Goal: Information Seeking & Learning: Learn about a topic

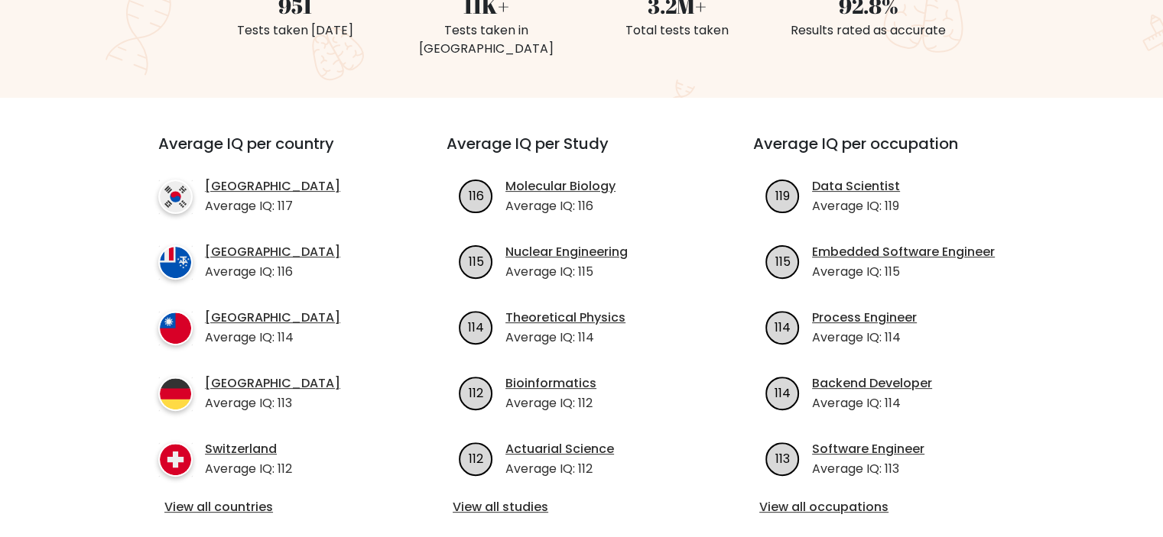
scroll to position [535, 0]
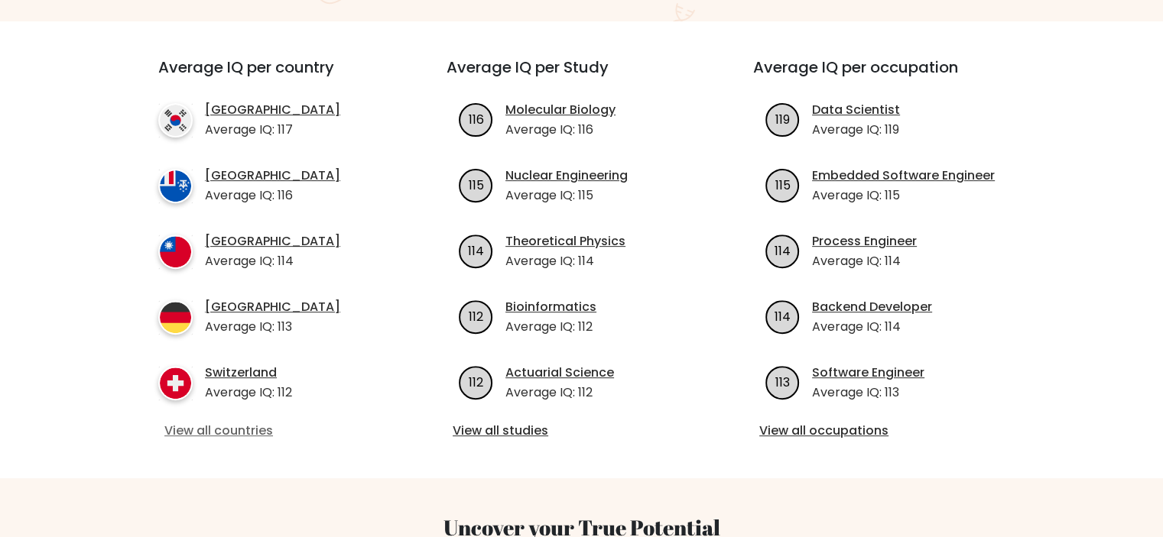
click at [238, 422] on link "View all countries" at bounding box center [274, 431] width 221 height 18
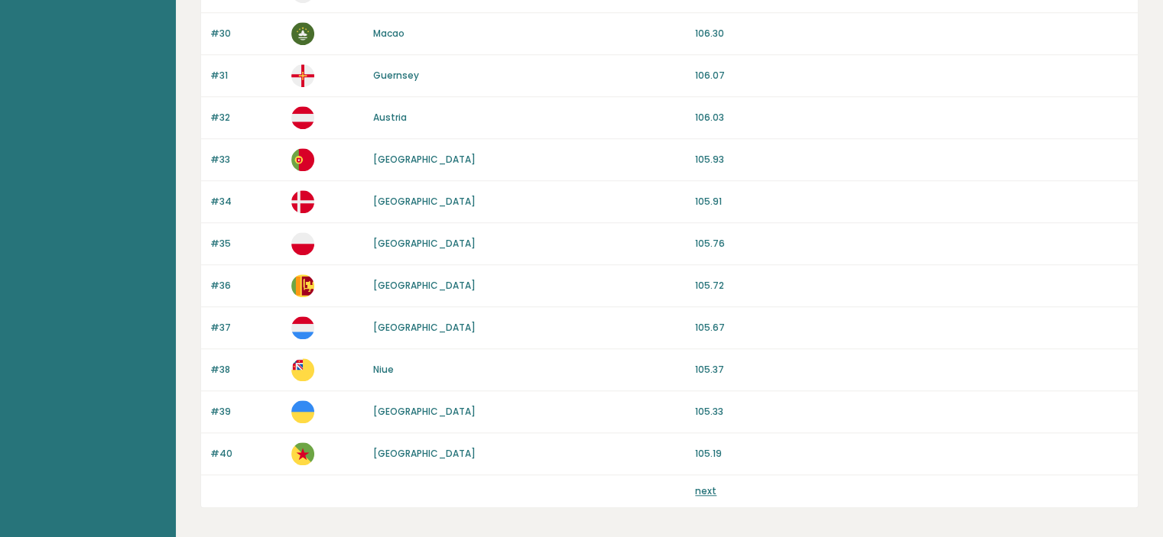
scroll to position [1464, 0]
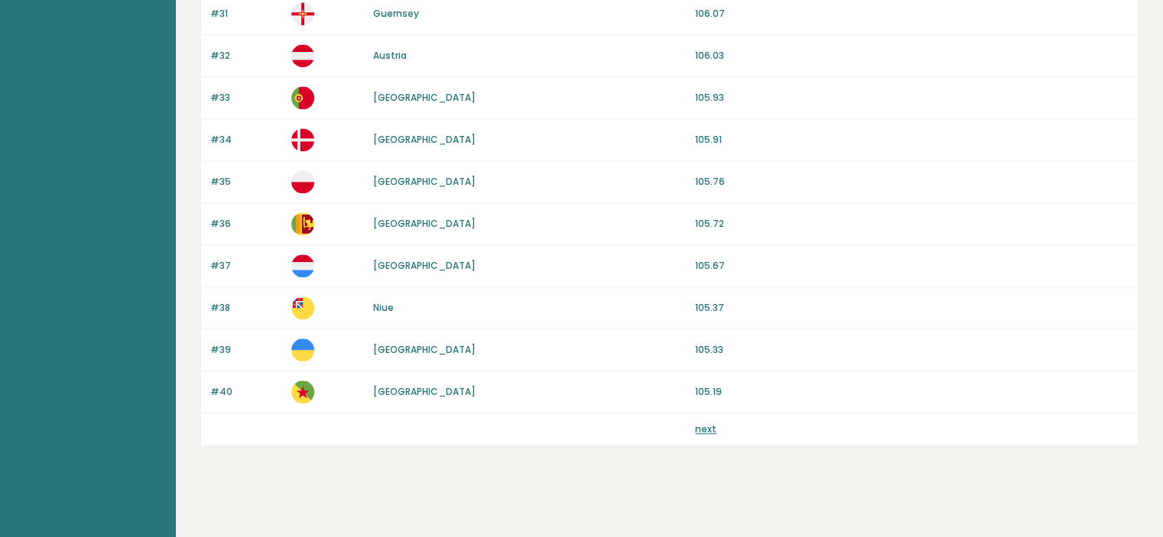
click at [706, 428] on link "next" at bounding box center [705, 429] width 21 height 13
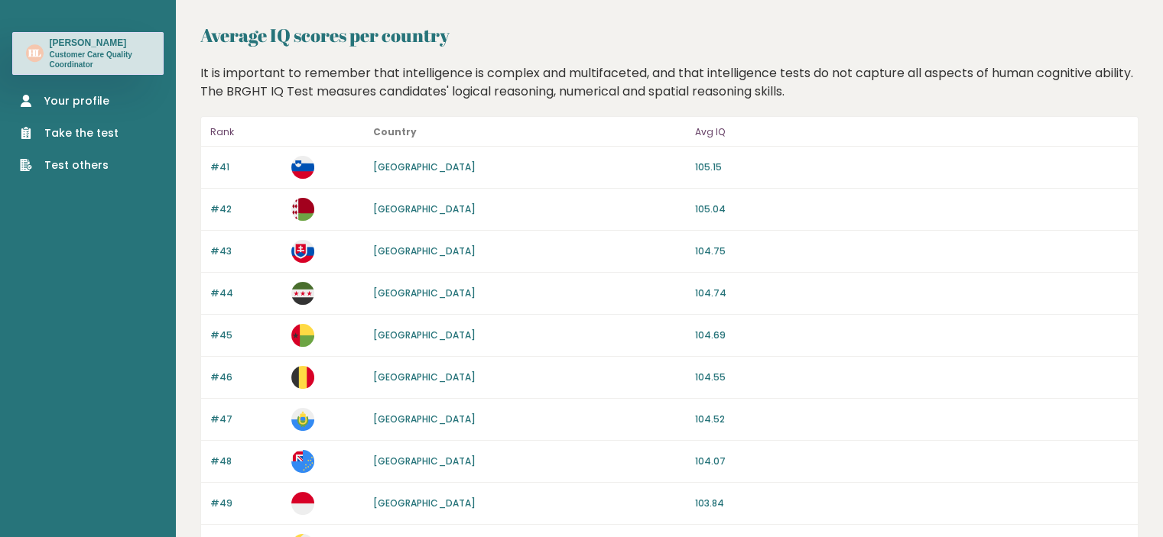
scroll to position [76, 0]
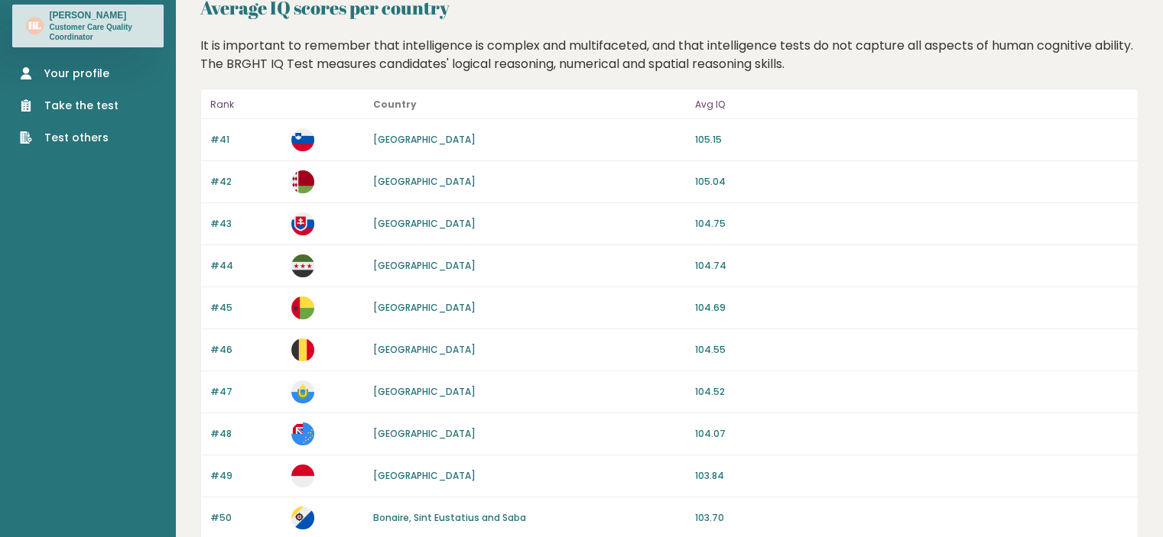
click at [92, 84] on ul "Your profile Take the test Test others" at bounding box center [69, 106] width 114 height 80
click at [92, 79] on link "Your profile" at bounding box center [69, 74] width 99 height 16
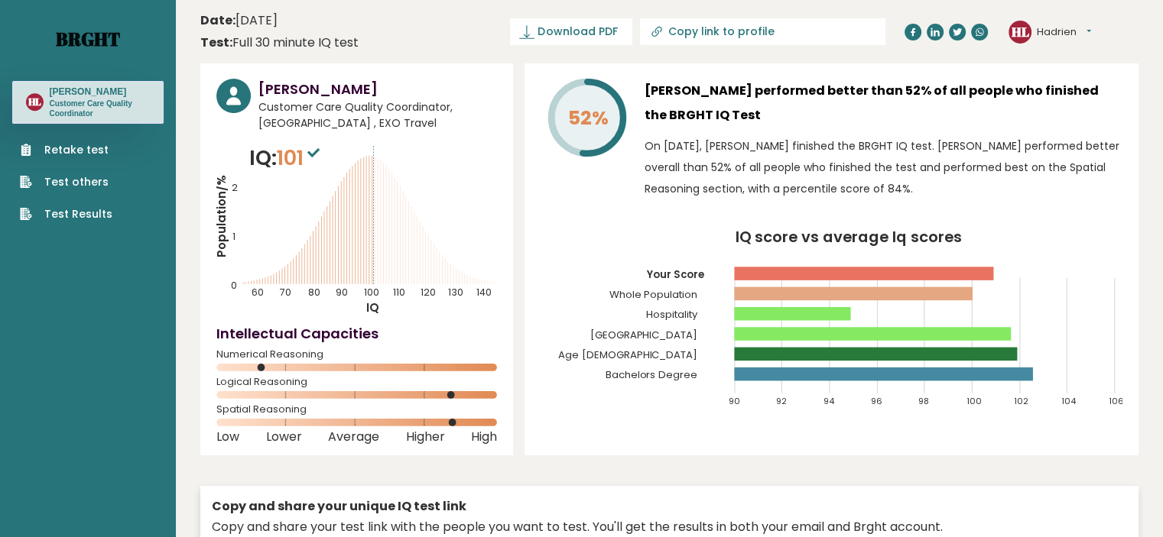
click at [74, 41] on link "Brght" at bounding box center [88, 39] width 64 height 24
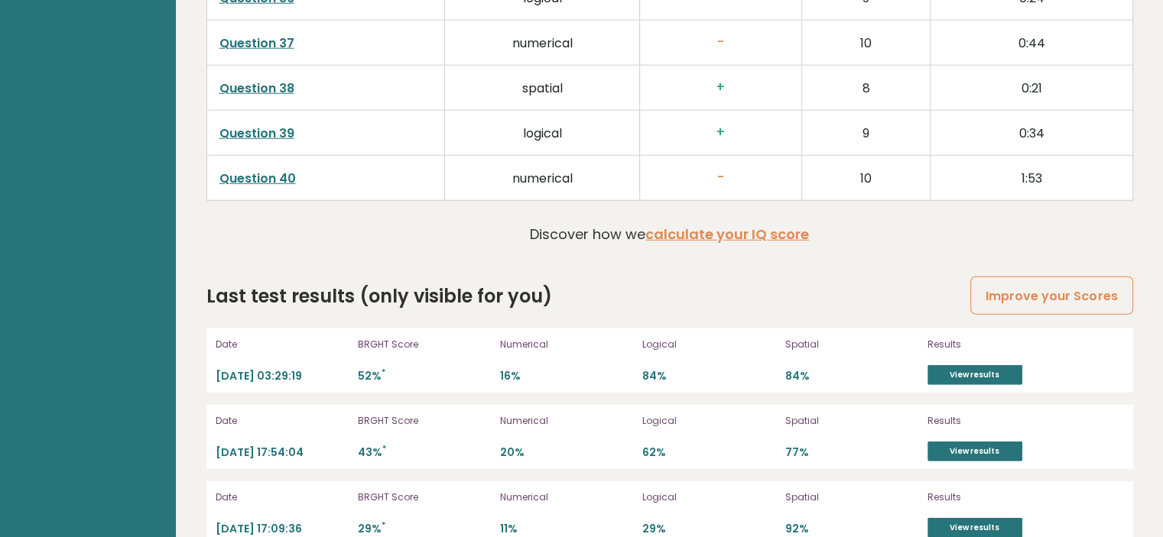
scroll to position [4121, 0]
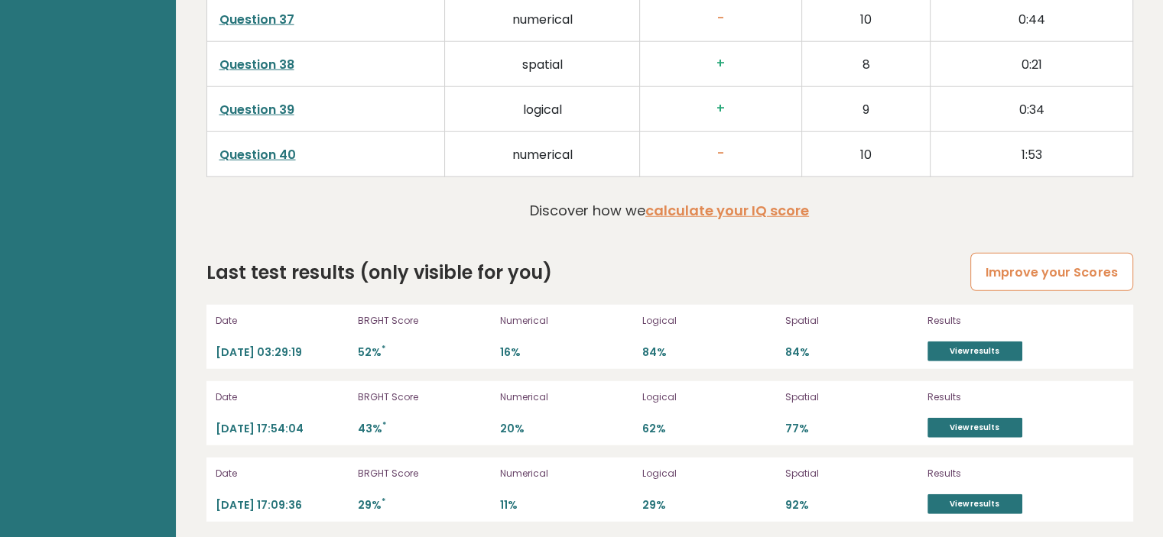
click at [1039, 268] on link "Improve your Scores" at bounding box center [1051, 272] width 162 height 39
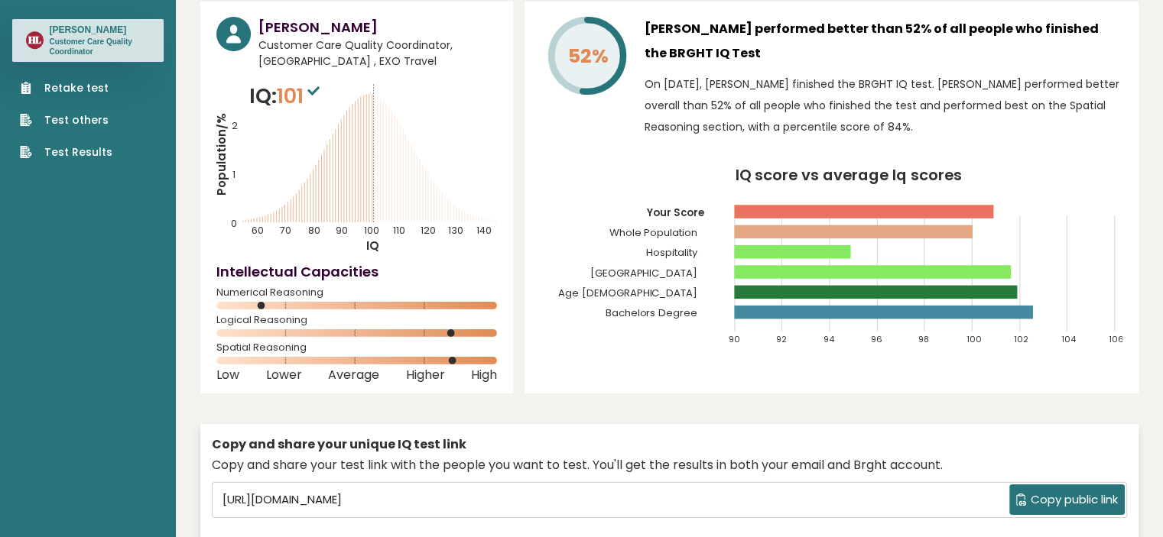
scroll to position [0, 0]
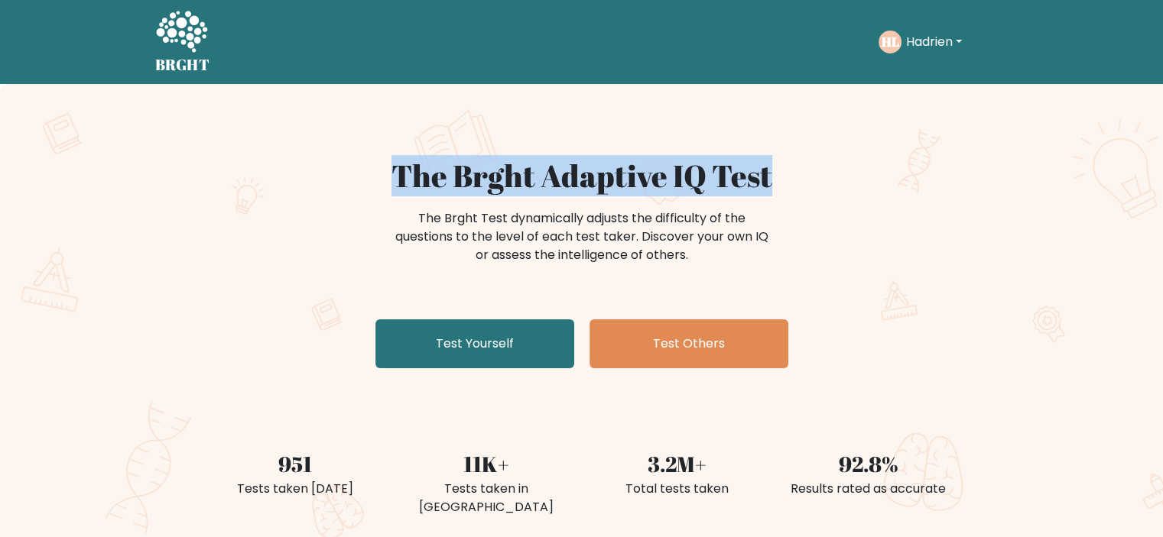
drag, startPoint x: 777, startPoint y: 176, endPoint x: 392, endPoint y: 174, distance: 384.5
click at [392, 174] on h1 "The Brght Adaptive IQ Test" at bounding box center [582, 175] width 746 height 37
copy h1 "The Brght Adaptive IQ Test"
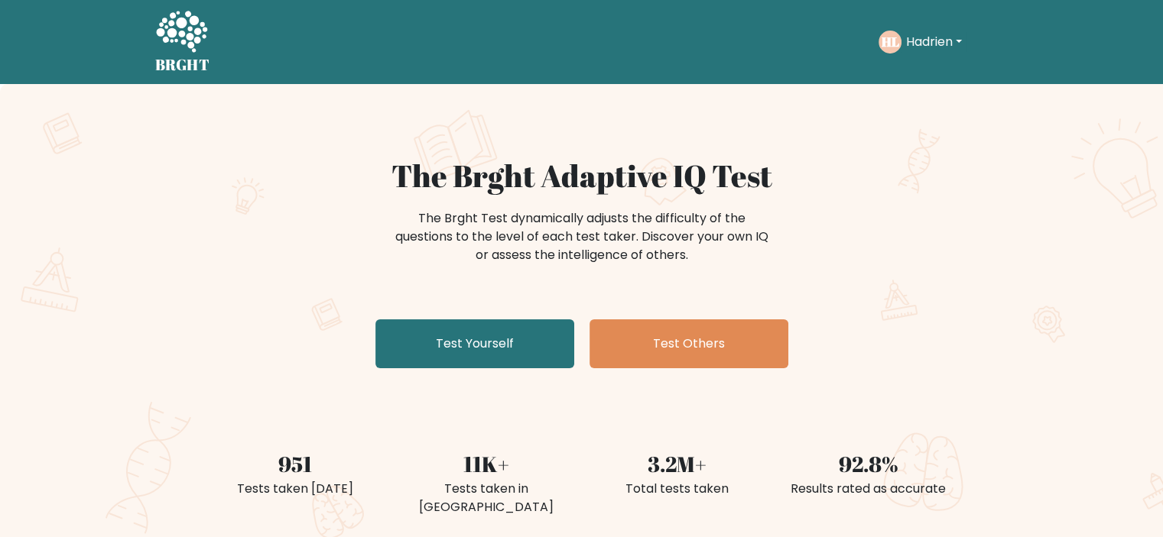
click at [1123, 326] on div "The Brght Adaptive IQ Test The Brght Test dynamically adjusts the difficulty of…" at bounding box center [581, 320] width 1163 height 472
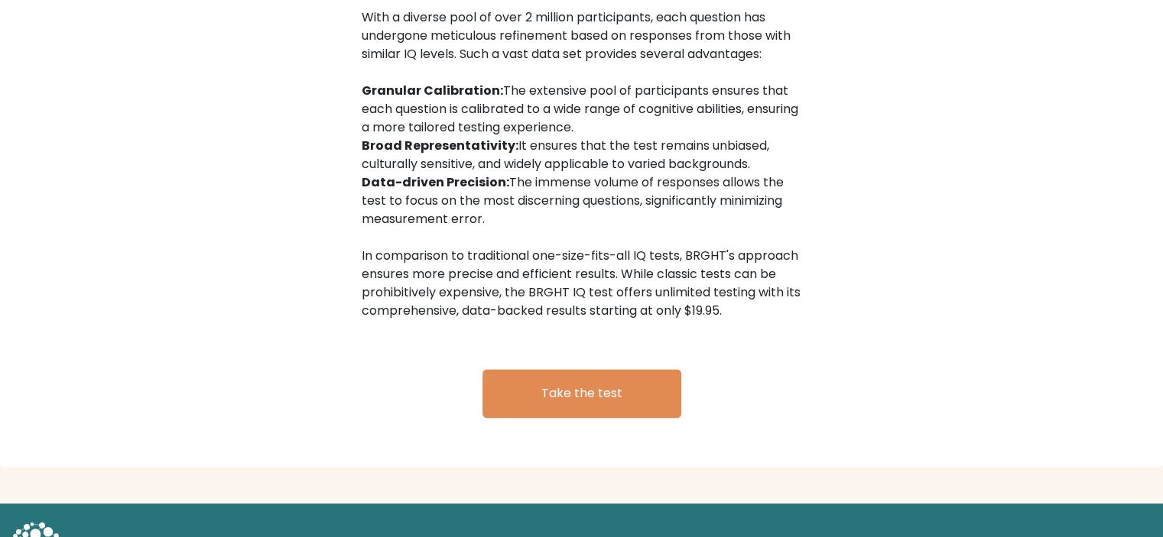
scroll to position [2520, 0]
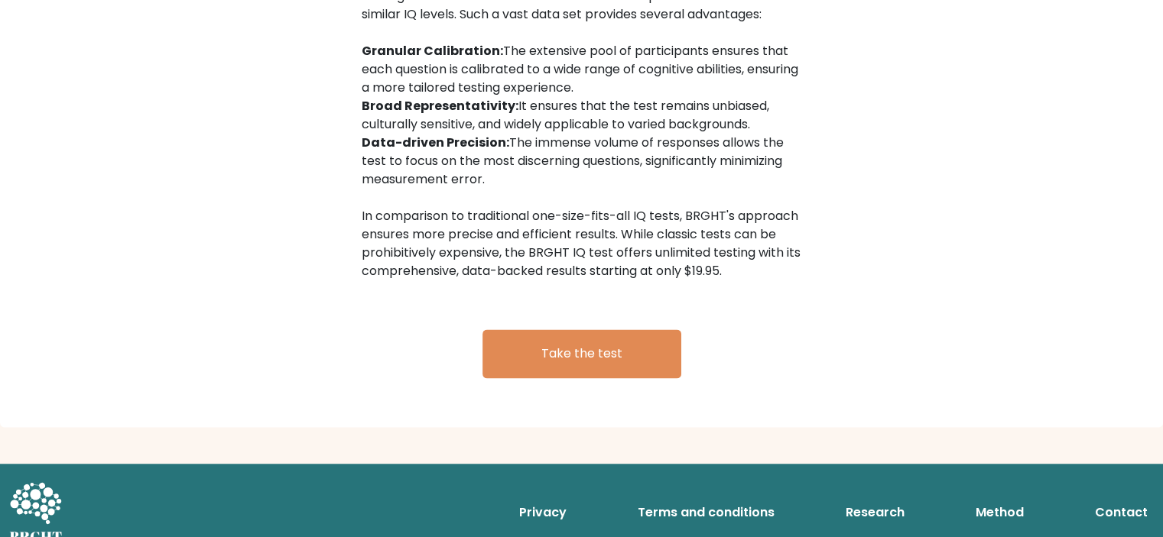
click at [718, 497] on link "Terms and conditions" at bounding box center [705, 512] width 149 height 31
